Goal: Navigation & Orientation: Find specific page/section

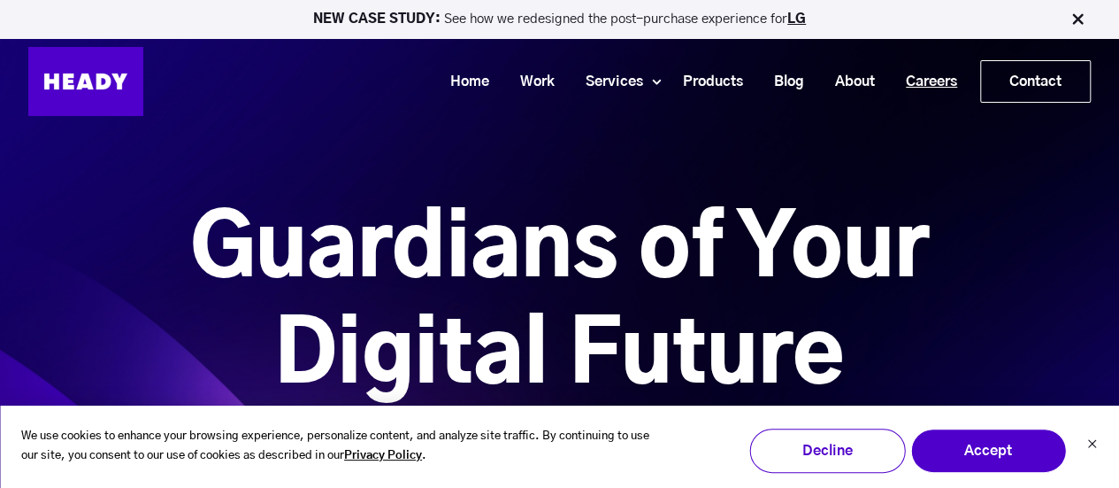
click at [940, 75] on link "Careers" at bounding box center [925, 81] width 82 height 33
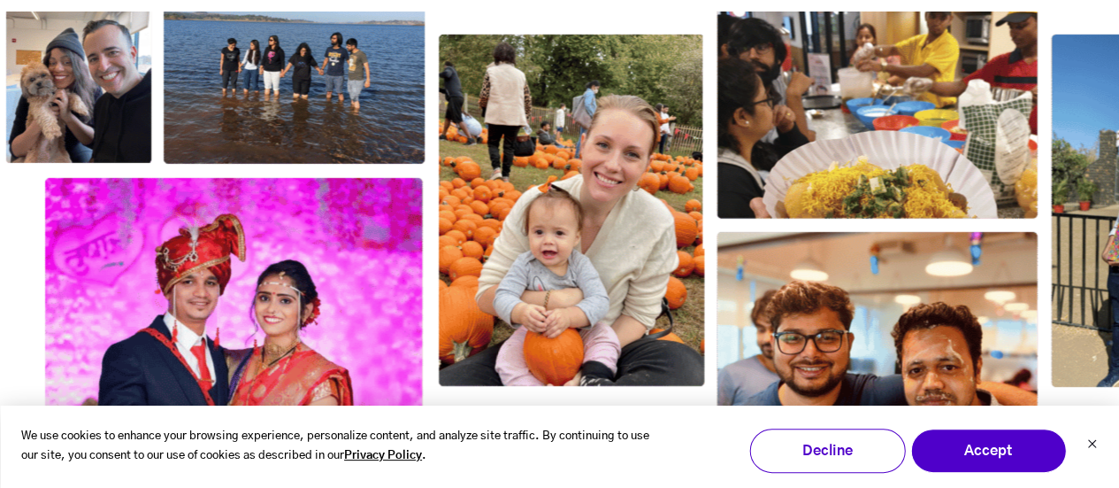
scroll to position [2911, 0]
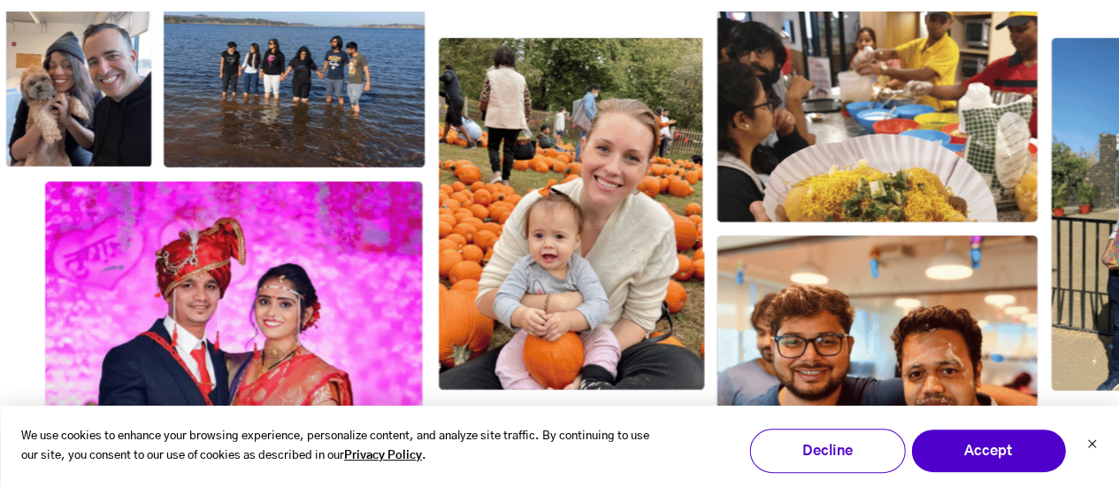
drag, startPoint x: 875, startPoint y: 268, endPoint x: 873, endPoint y: 309, distance: 40.8
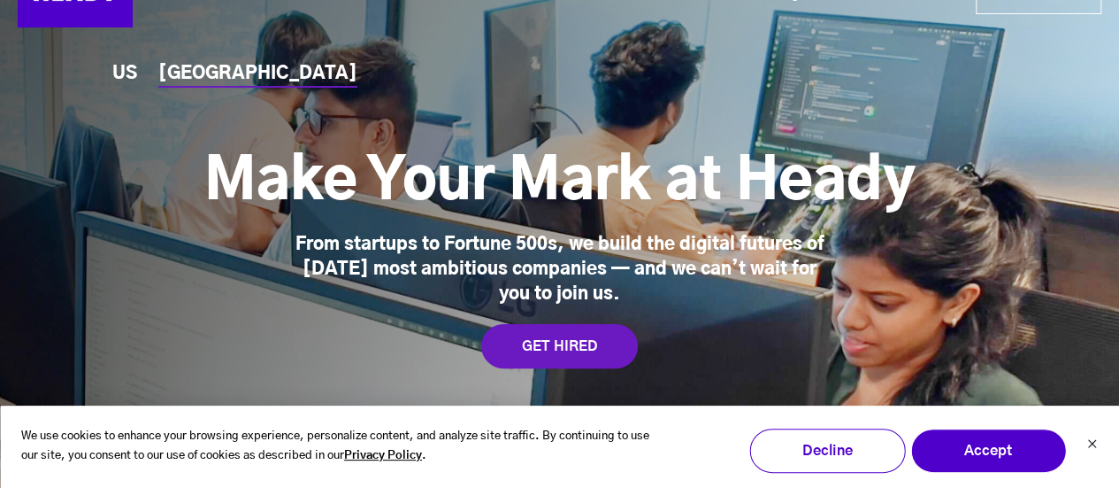
scroll to position [0, 0]
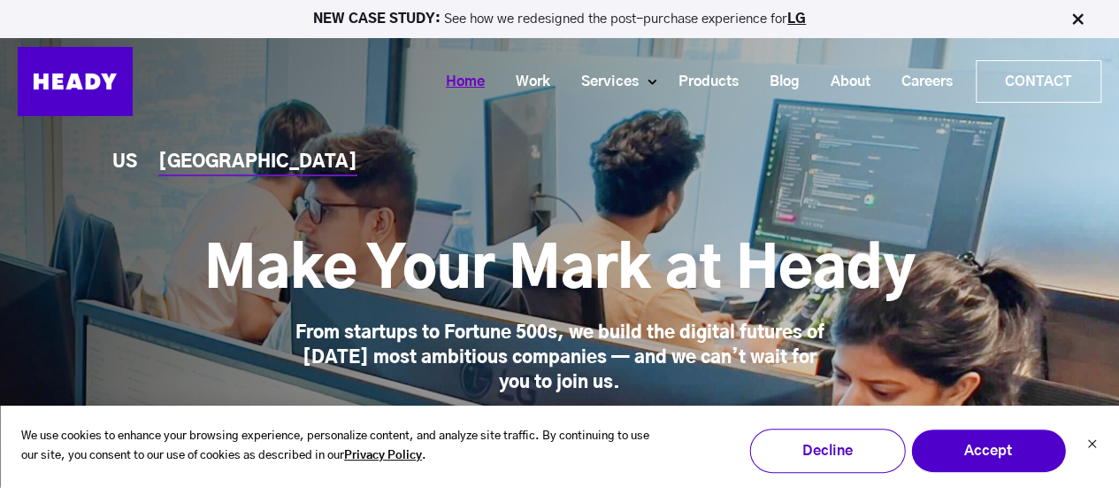
click at [448, 84] on link "Home" at bounding box center [459, 81] width 70 height 33
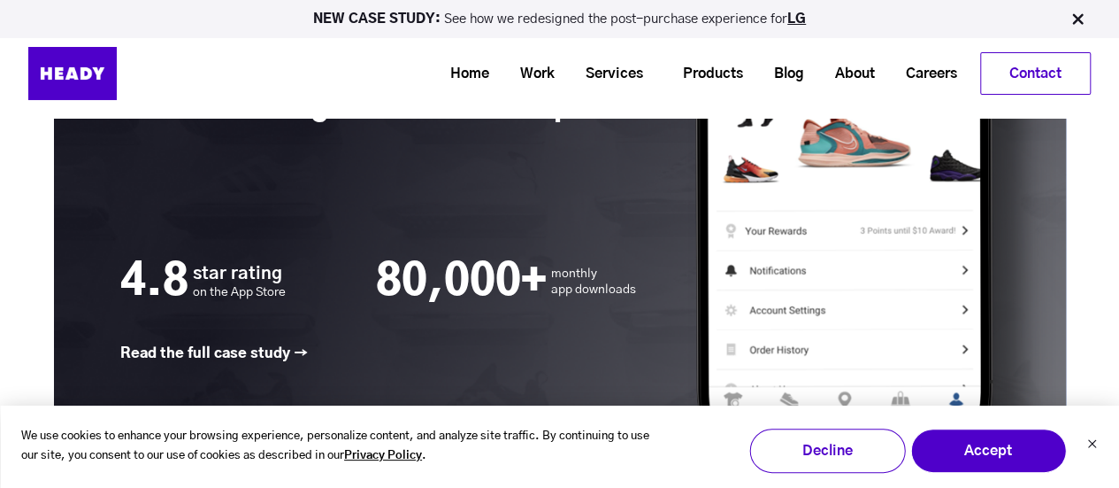
scroll to position [3338, 0]
